Goal: Register for event/course

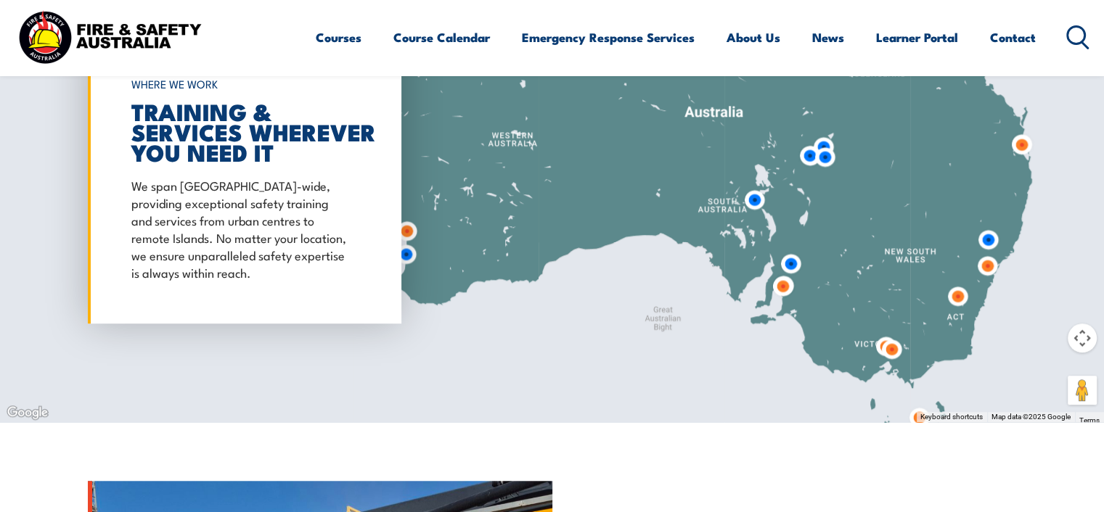
scroll to position [1194, 0]
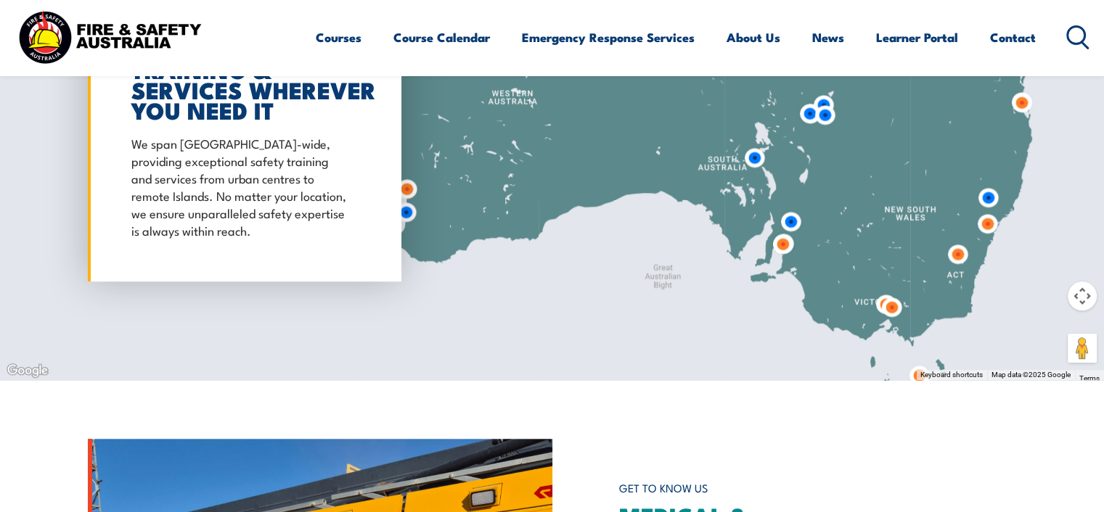
click at [988, 220] on img at bounding box center [987, 224] width 38 height 38
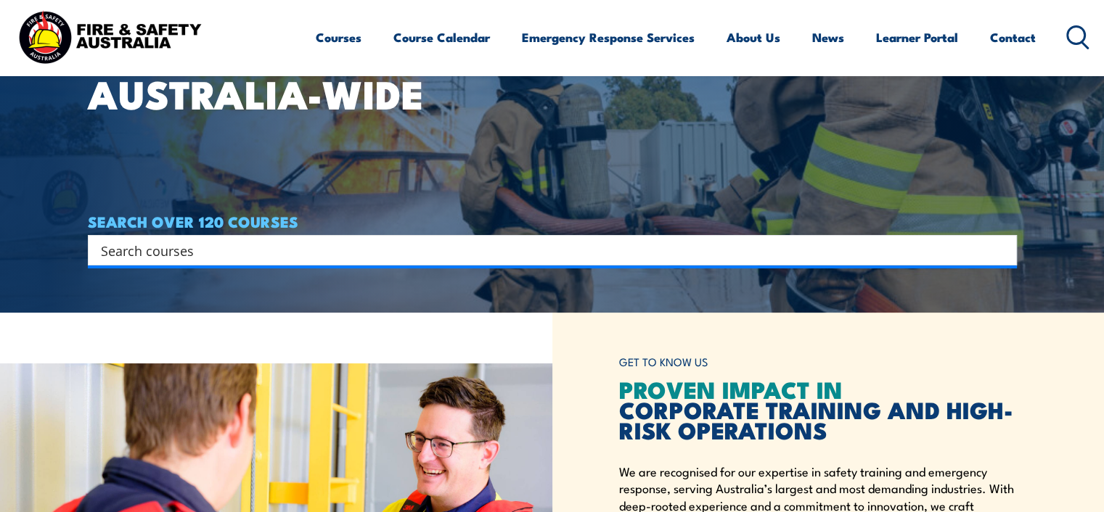
scroll to position [33, 0]
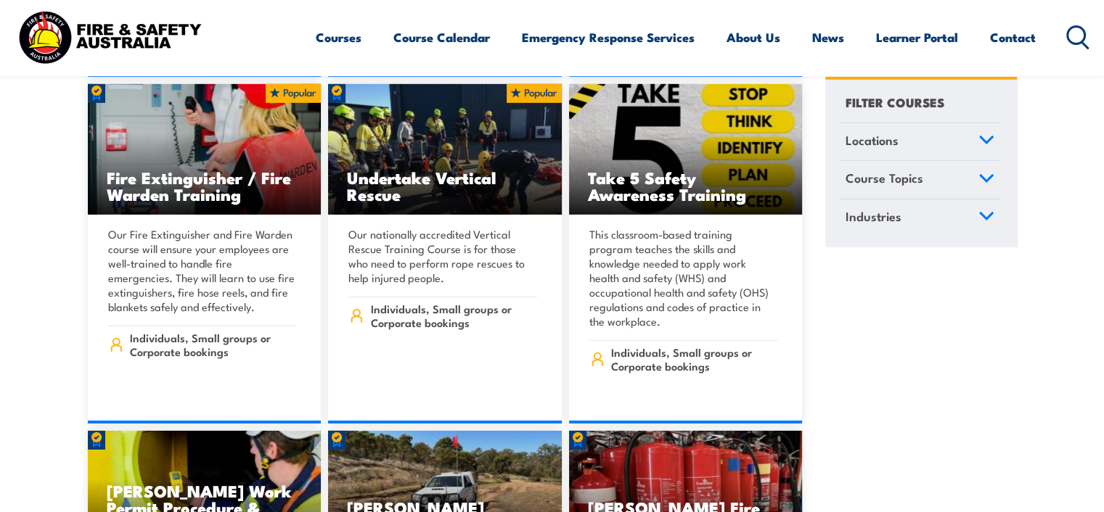
scroll to position [4499, 0]
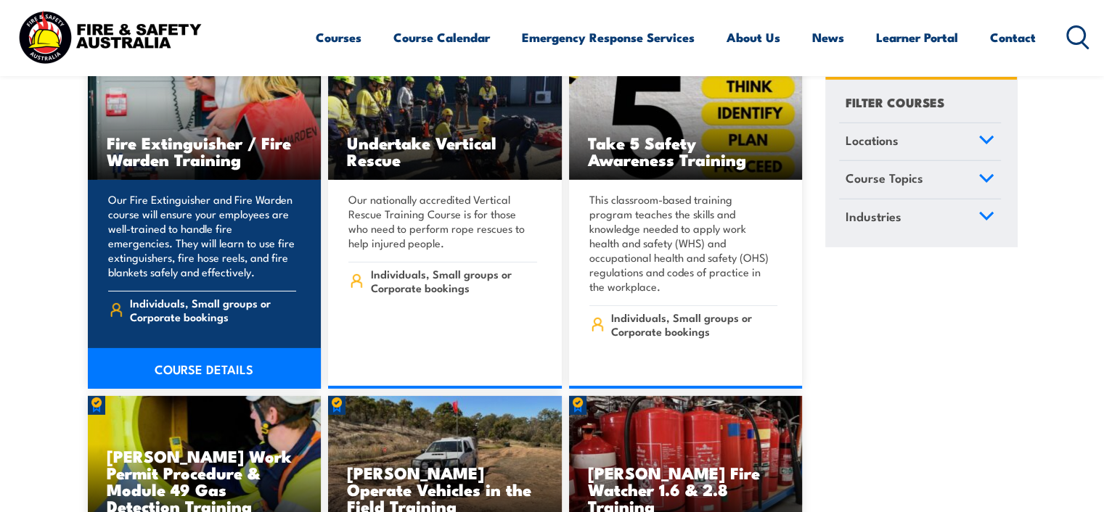
click at [203, 348] on link "COURSE DETAILS" at bounding box center [205, 368] width 234 height 41
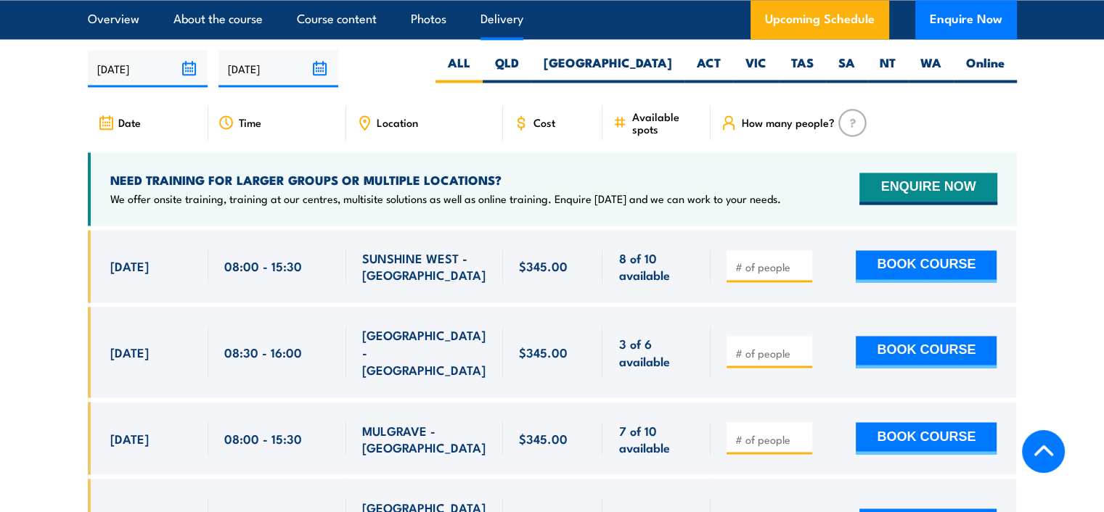
scroll to position [2467, 0]
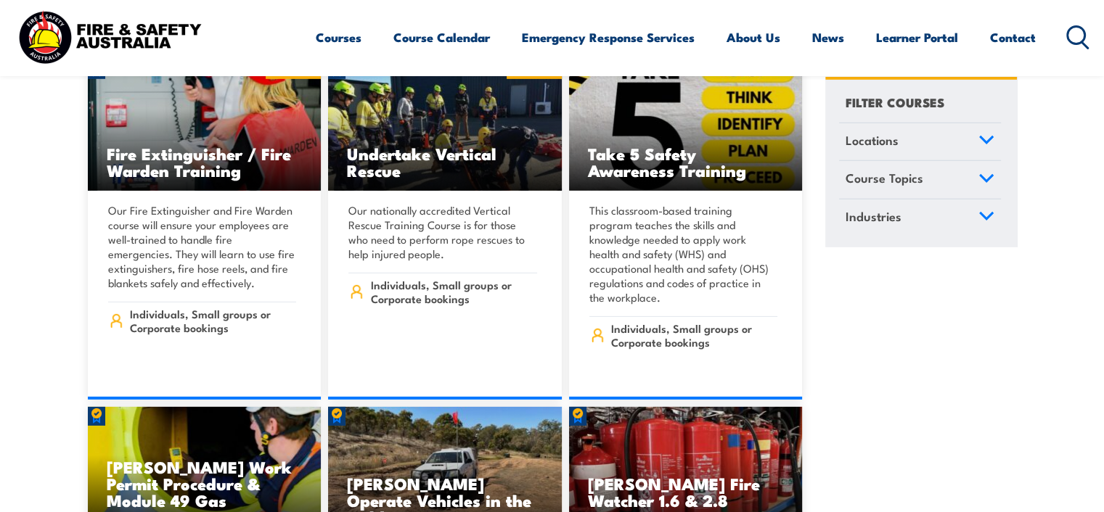
scroll to position [4499, 0]
